Goal: Task Accomplishment & Management: Manage account settings

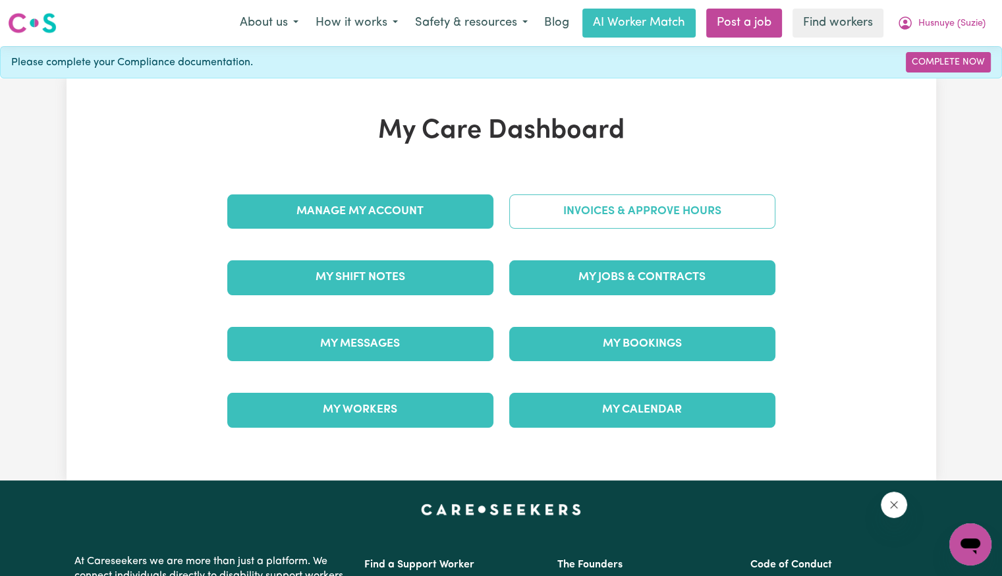
click at [646, 206] on link "Invoices & Approve Hours" at bounding box center [642, 211] width 266 height 34
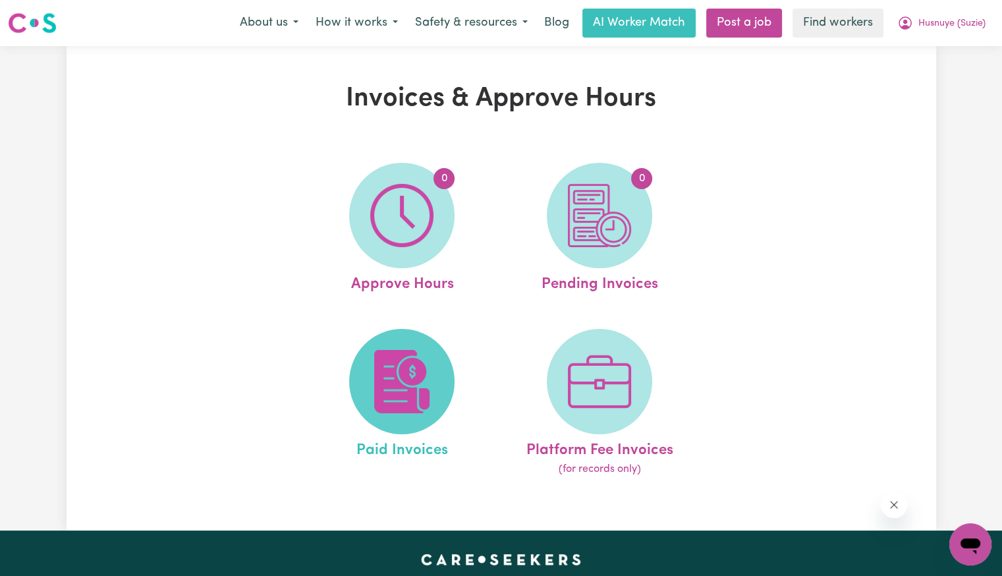
click at [354, 382] on span at bounding box center [401, 381] width 105 height 105
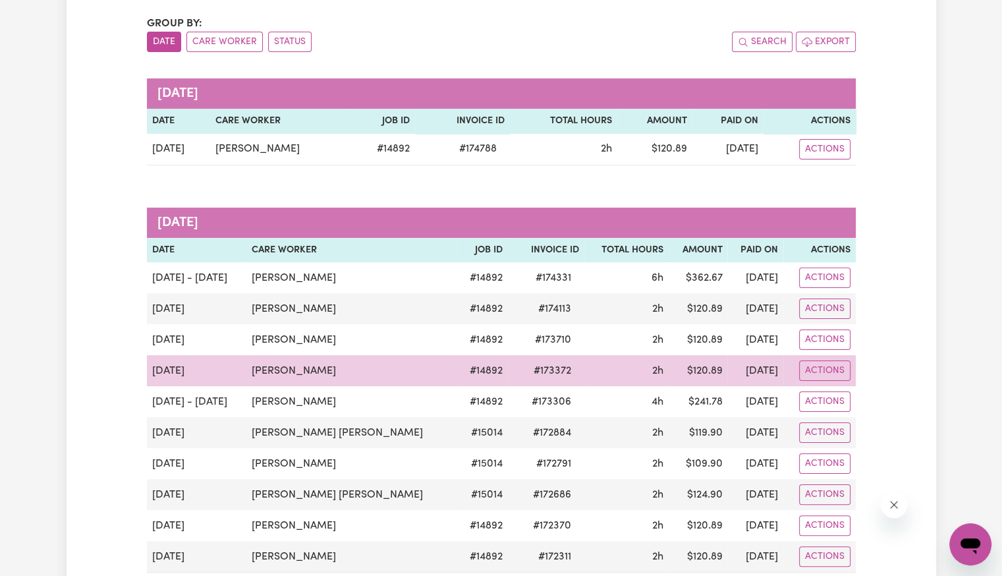
scroll to position [132, 0]
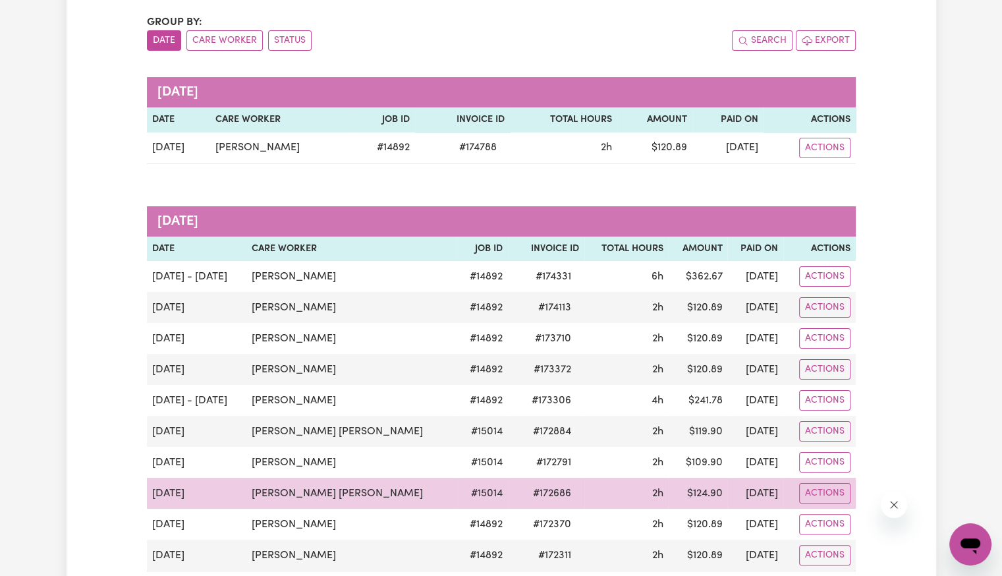
click at [525, 486] on span "# 172686" at bounding box center [552, 494] width 54 height 16
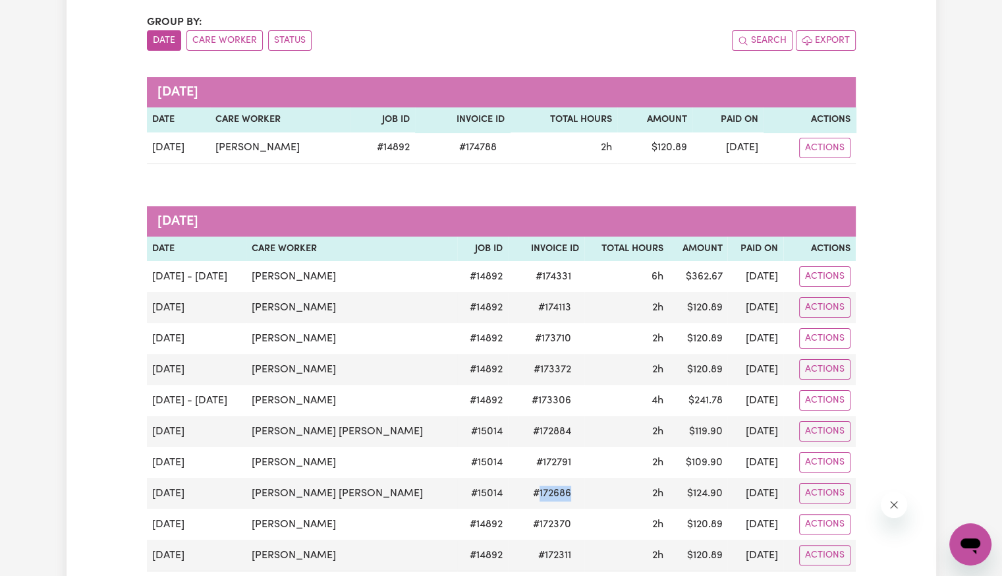
copy span "172686"
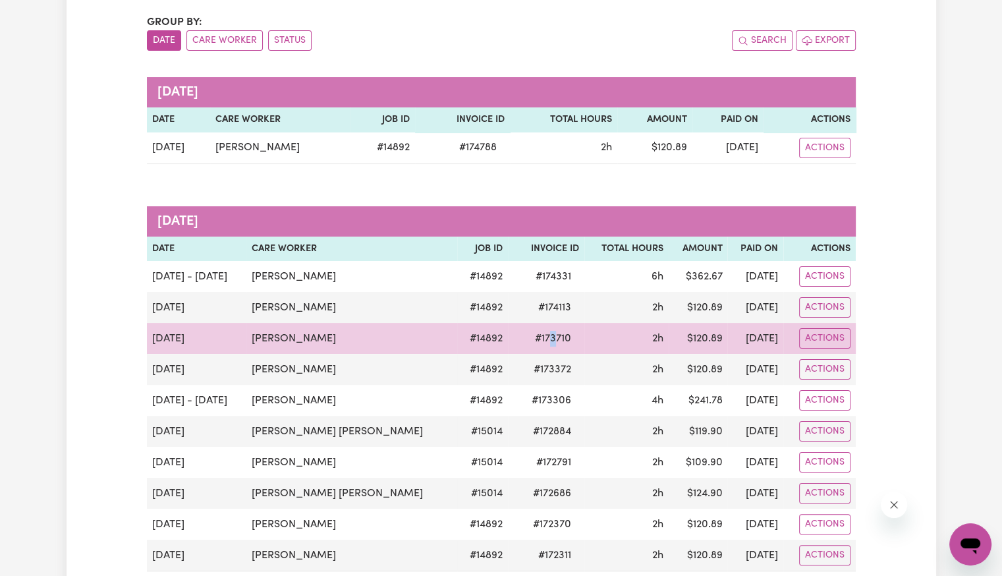
click at [527, 332] on span "# 173710" at bounding box center [553, 339] width 52 height 16
click at [527, 334] on span "# 173710" at bounding box center [553, 339] width 52 height 16
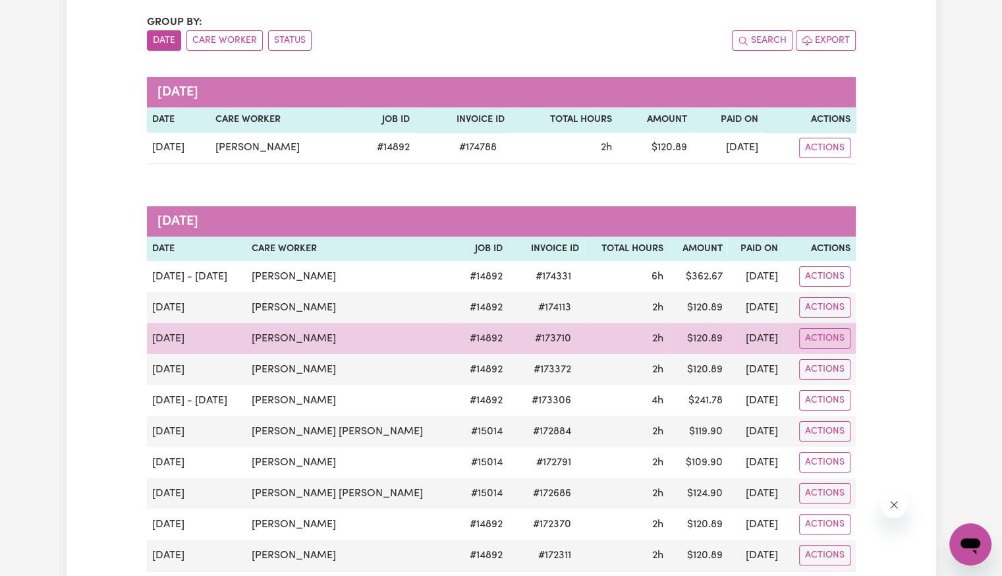
click at [527, 343] on span "# 173710" at bounding box center [553, 339] width 52 height 16
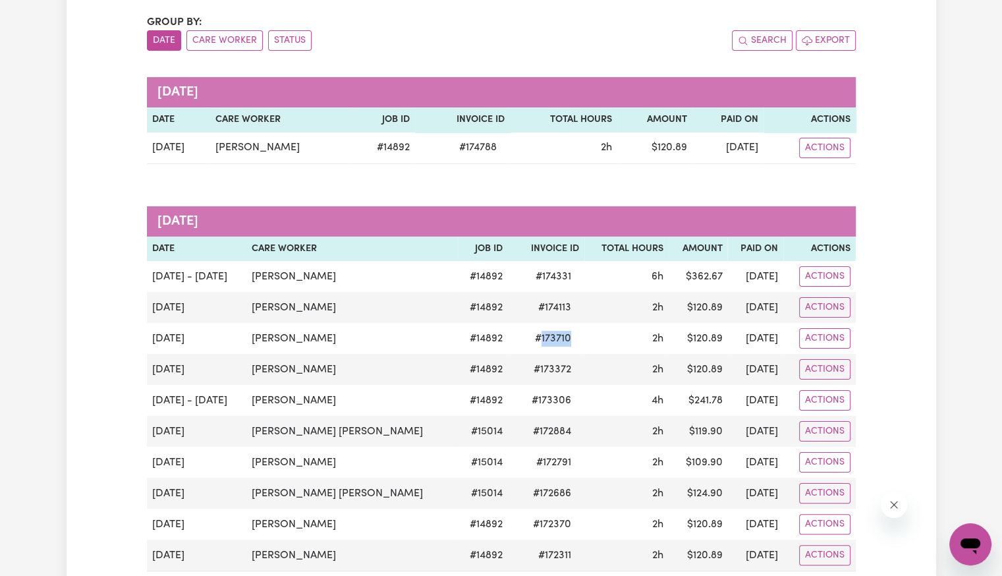
copy span "173710"
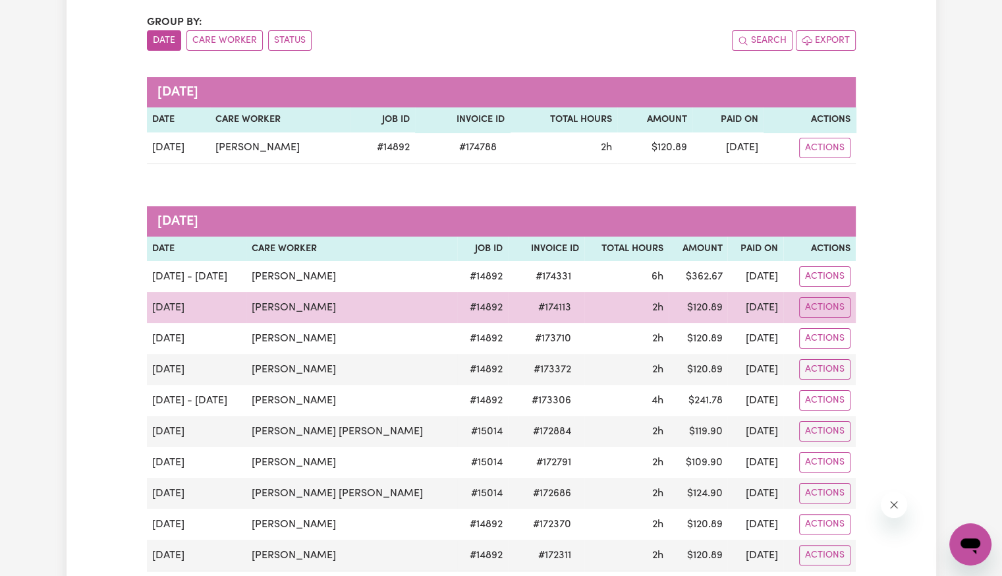
click at [530, 308] on span "# 174113" at bounding box center [554, 308] width 49 height 16
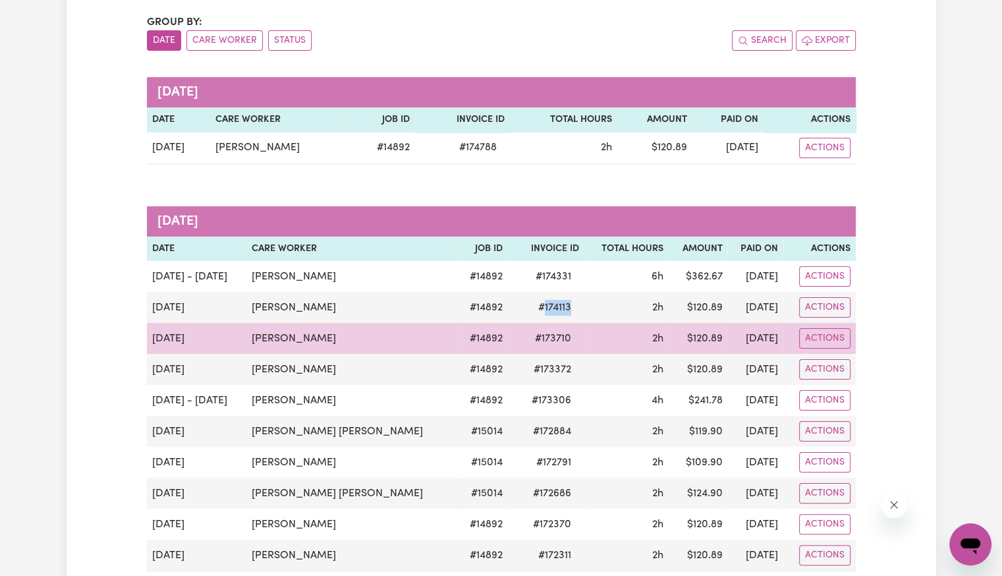
copy span "174113"
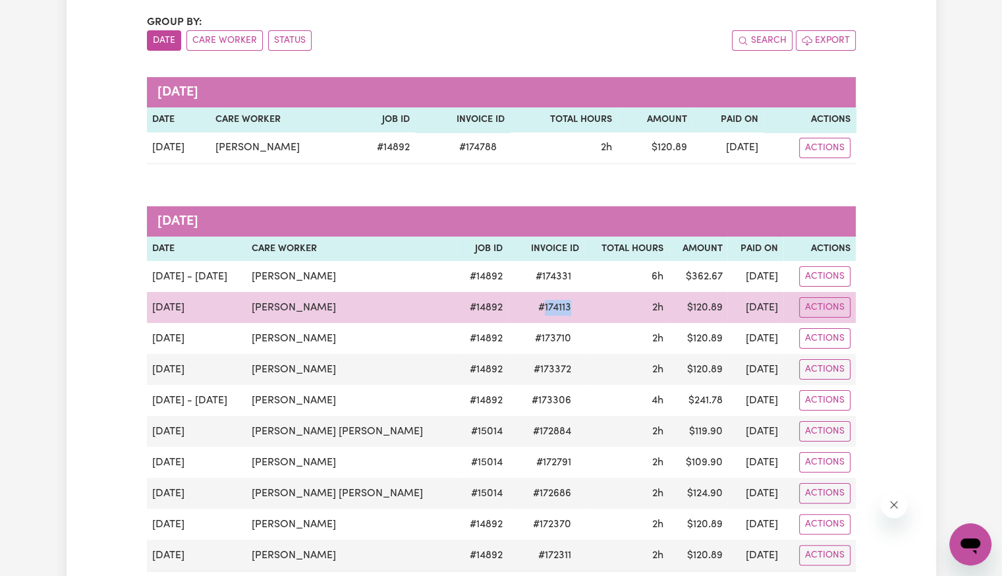
click at [530, 308] on span "# 174113" at bounding box center [554, 308] width 49 height 16
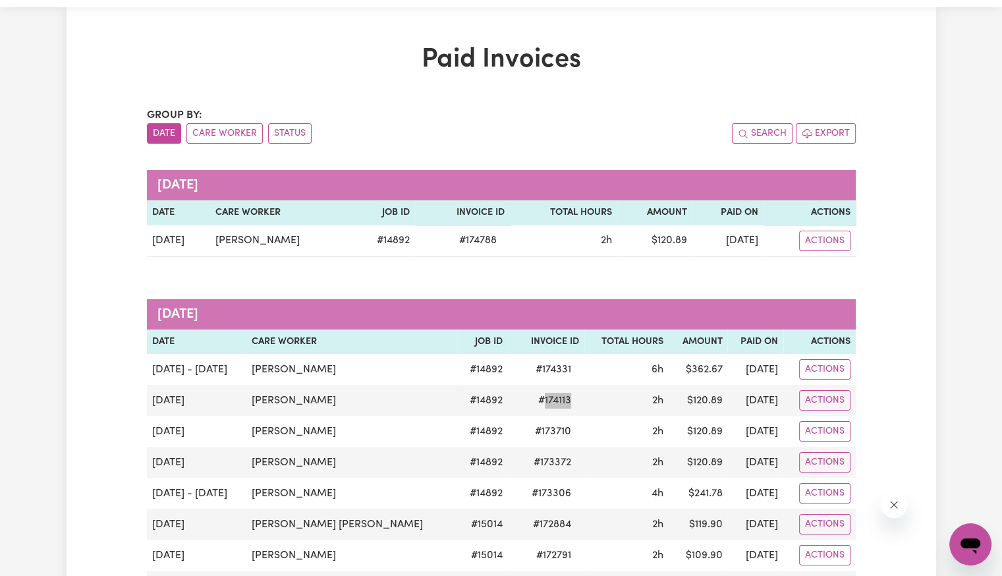
scroll to position [0, 0]
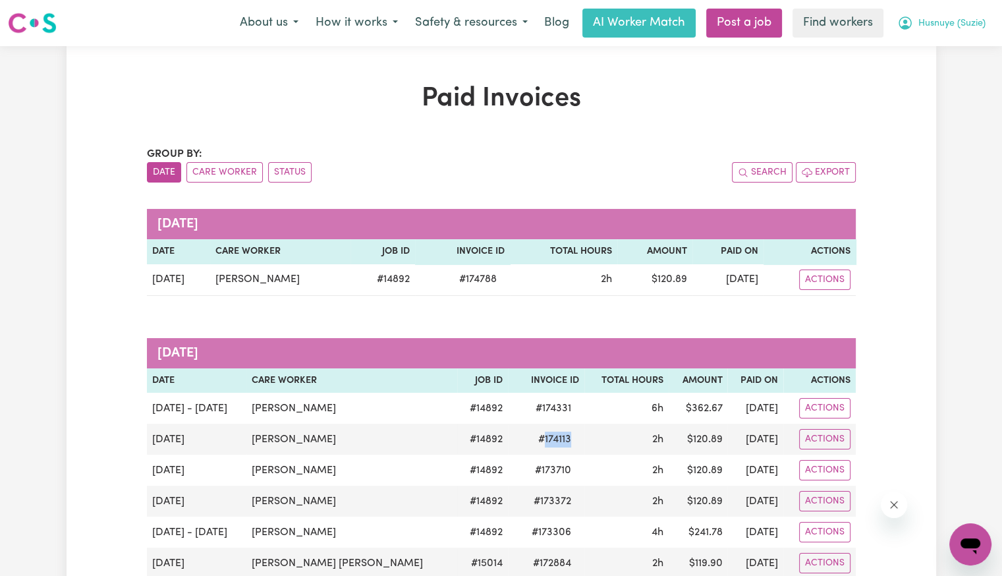
click at [967, 20] on span "Husnuye (Suzie)" at bounding box center [951, 23] width 67 height 14
click at [925, 80] on link "Logout" at bounding box center [941, 75] width 104 height 25
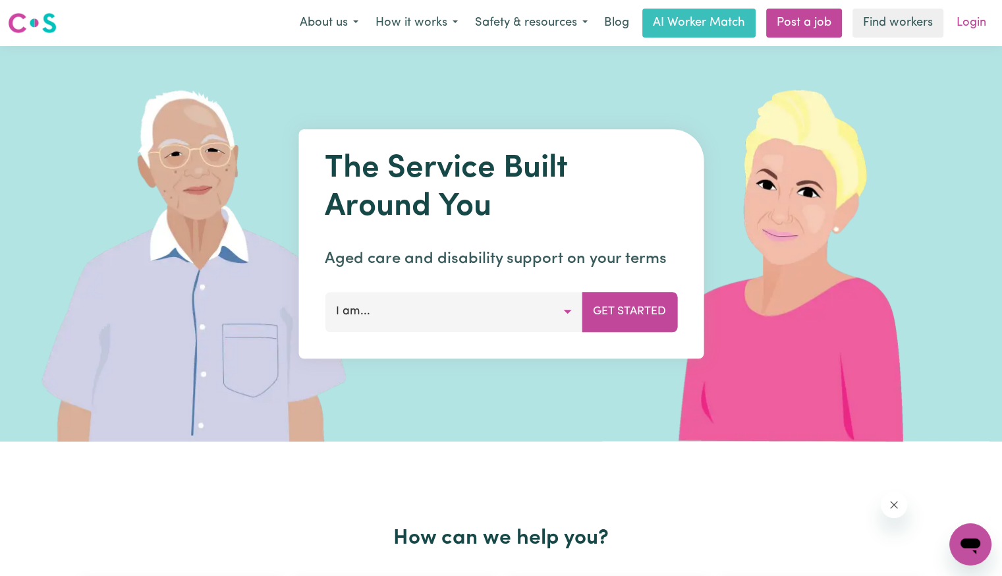
click at [955, 30] on link "Login" at bounding box center [971, 23] width 45 height 29
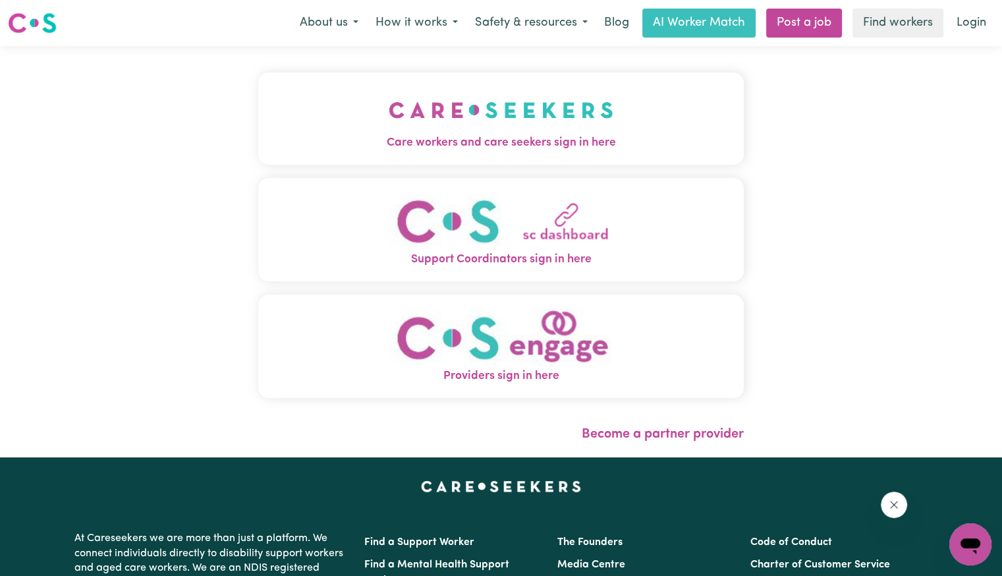
click at [510, 97] on button "Care workers and care seekers sign in here" at bounding box center [501, 118] width 486 height 92
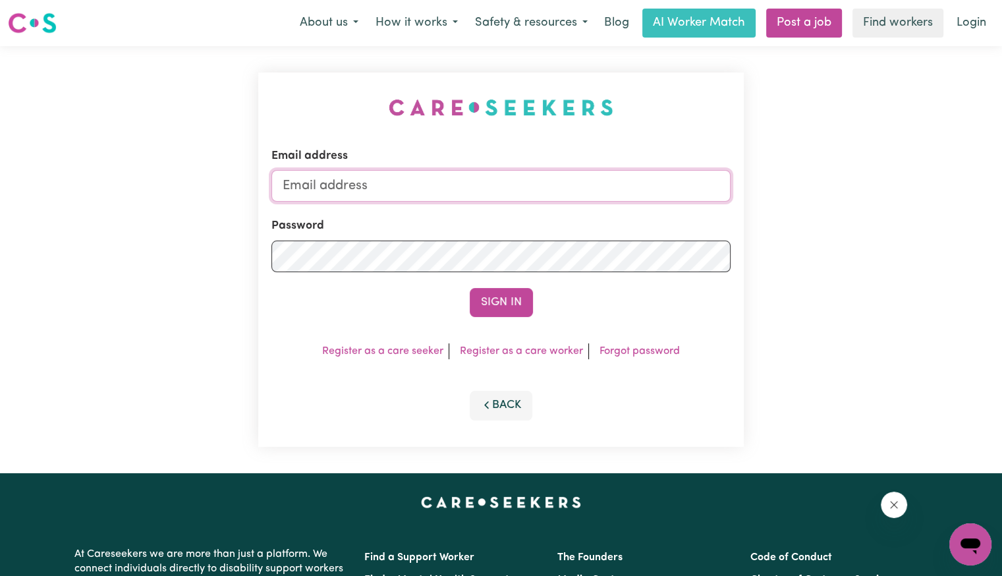
click at [440, 181] on input "Email address" at bounding box center [500, 186] width 459 height 32
click at [460, 289] on div "Sign In" at bounding box center [500, 302] width 459 height 29
click at [509, 277] on form "Email address Password Sign In" at bounding box center [500, 232] width 459 height 169
click at [448, 179] on input "Email address" at bounding box center [500, 186] width 459 height 32
drag, startPoint x: 358, startPoint y: 182, endPoint x: 1098, endPoint y: 217, distance: 741.3
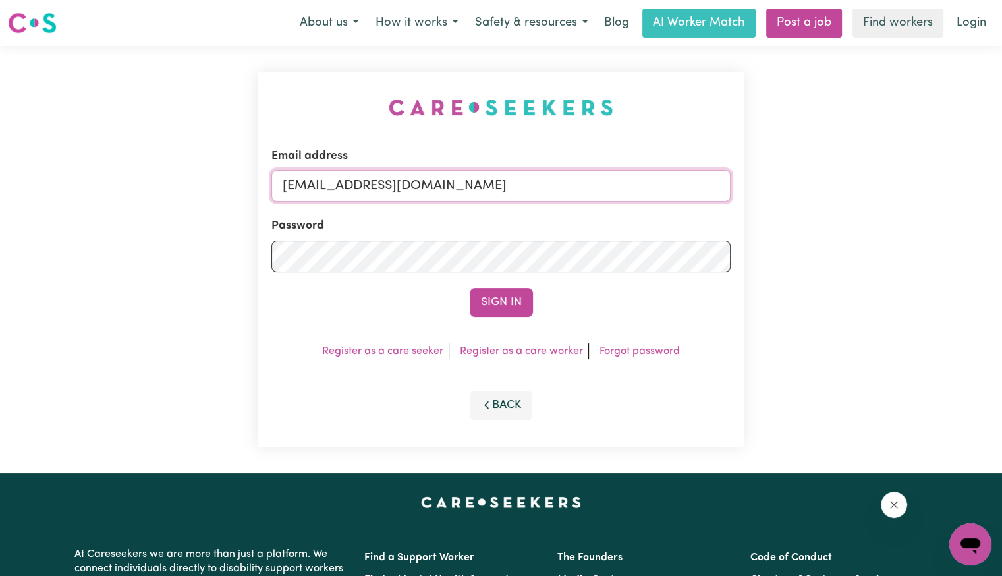
click at [1001, 217] on html "Menu About us How it works Safety & resources Blog AI Worker Match Post a job F…" at bounding box center [501, 498] width 1002 height 997
type input "[EMAIL_ADDRESS][DOMAIN_NAME]"
click at [470, 288] on button "Sign In" at bounding box center [501, 302] width 63 height 29
